Goal: Transaction & Acquisition: Purchase product/service

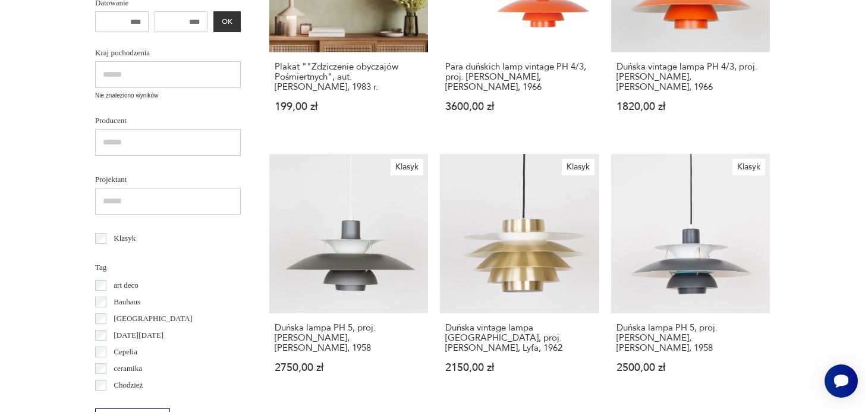
scroll to position [9, 0]
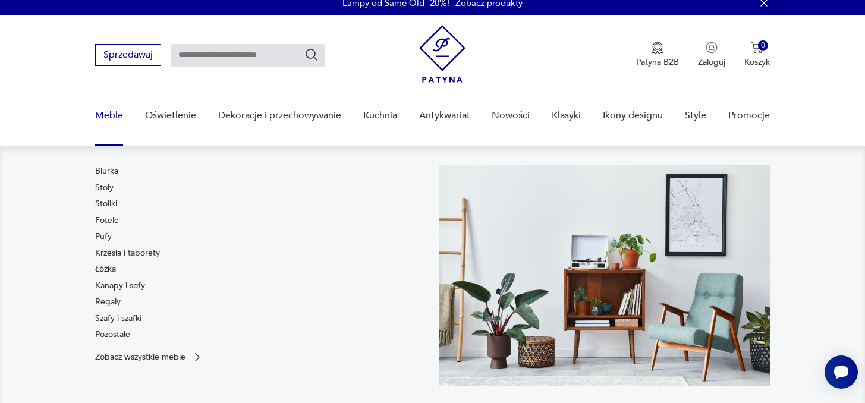
click at [110, 114] on link "Meble" at bounding box center [109, 116] width 28 height 46
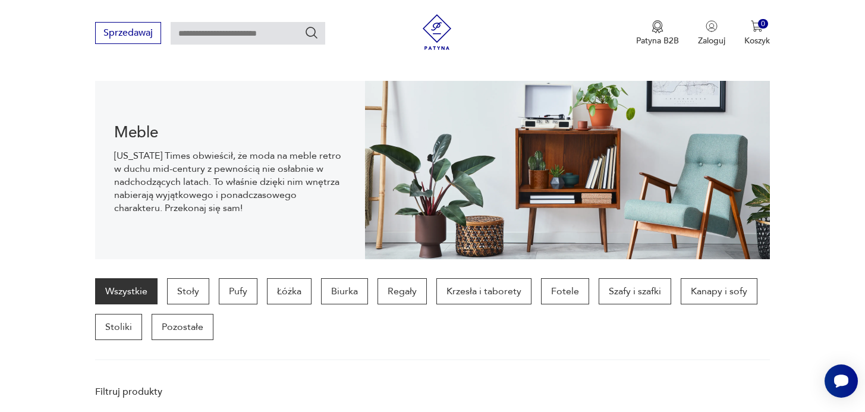
scroll to position [118, 0]
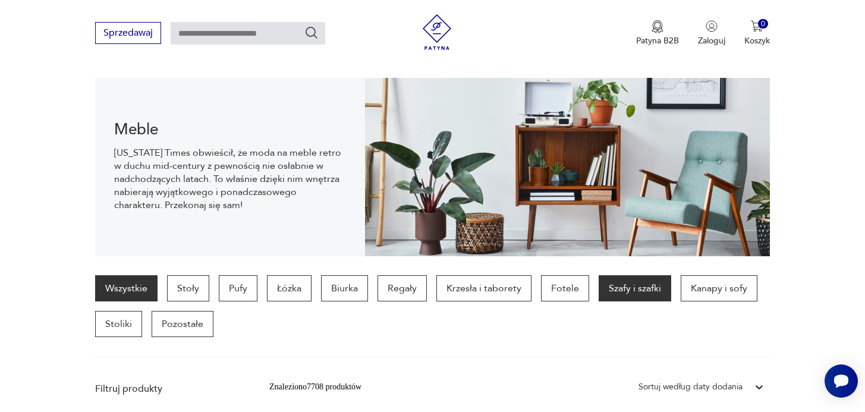
click at [635, 284] on p "Szafy i szafki" at bounding box center [634, 288] width 72 height 26
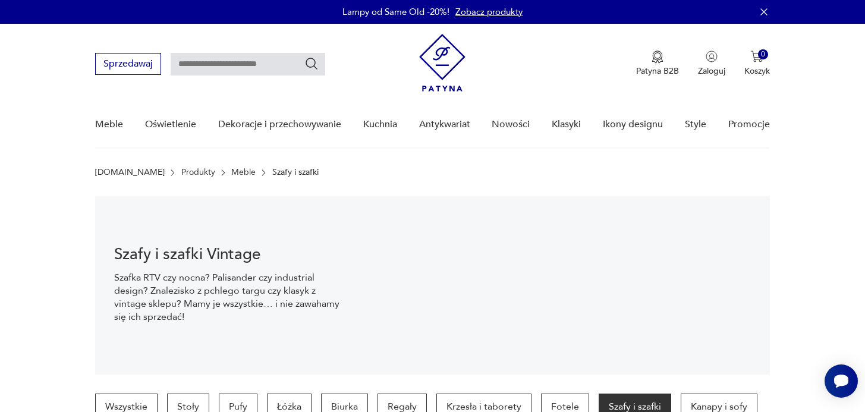
click at [235, 63] on input "text" at bounding box center [248, 64] width 155 height 23
type input "*******"
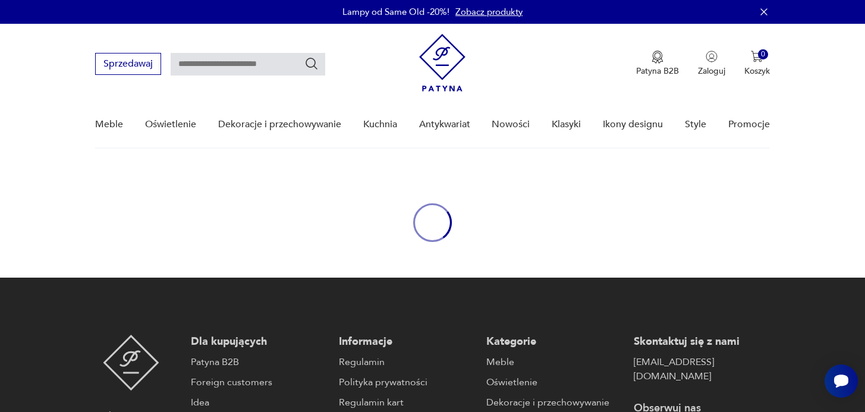
type input "*******"
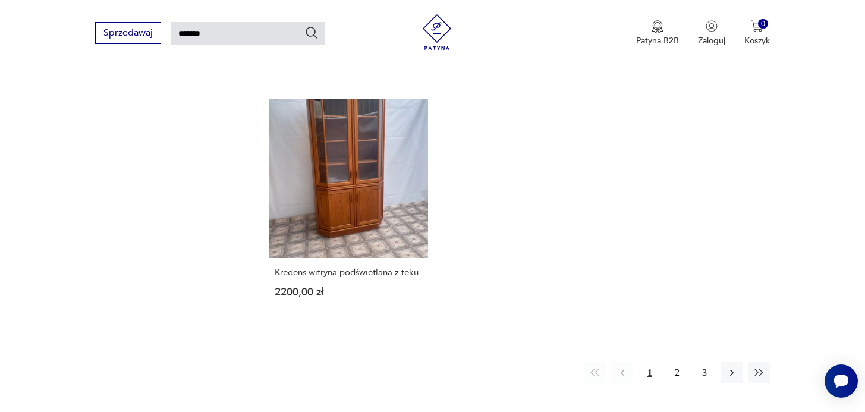
scroll to position [1569, 0]
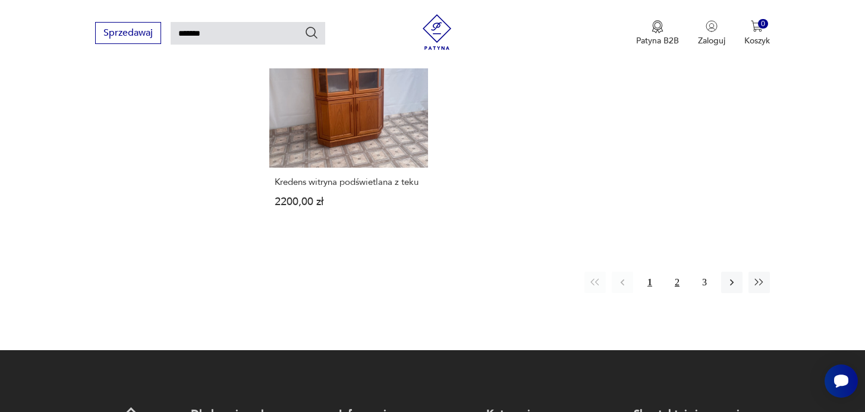
click at [678, 272] on button "2" at bounding box center [676, 282] width 21 height 21
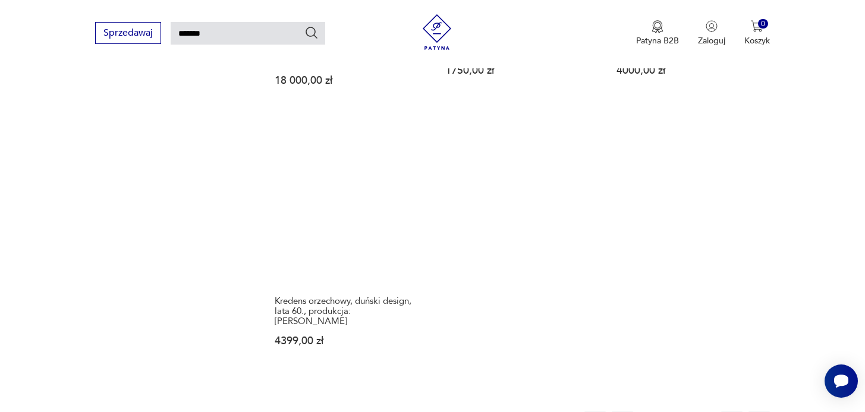
scroll to position [1446, 0]
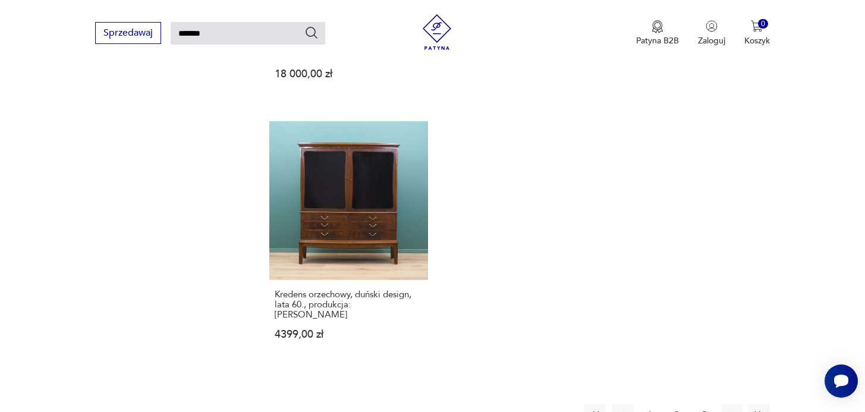
click at [703, 404] on button "3" at bounding box center [703, 414] width 21 height 21
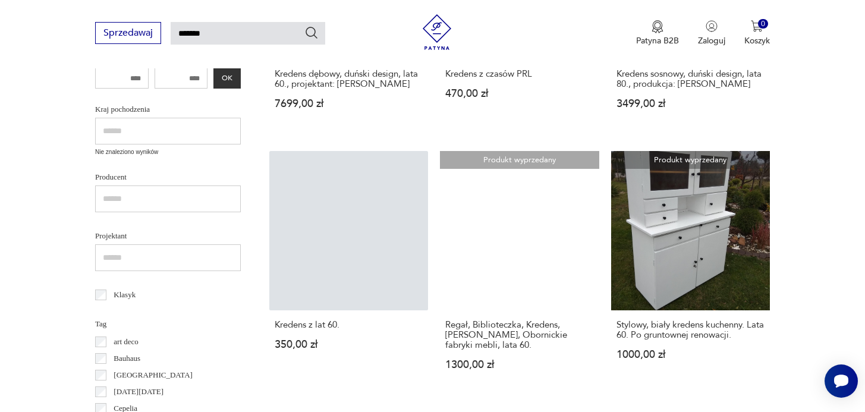
scroll to position [398, 0]
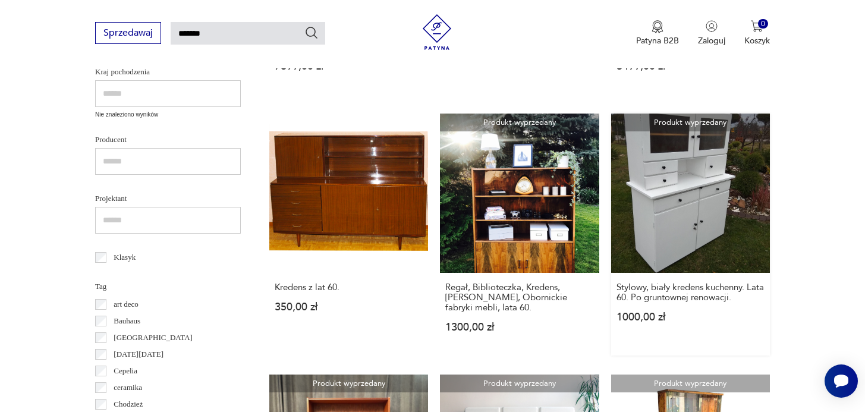
click at [689, 207] on link "Produkt wyprzedany Stylowy, biały kredens kuchenny. Lata 60. Po gruntownej reno…" at bounding box center [690, 234] width 159 height 241
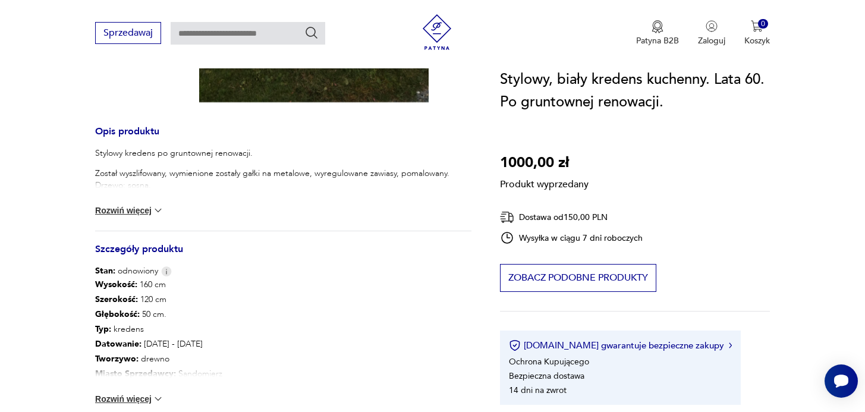
scroll to position [800, 0]
